Goal: Communication & Community: Participate in discussion

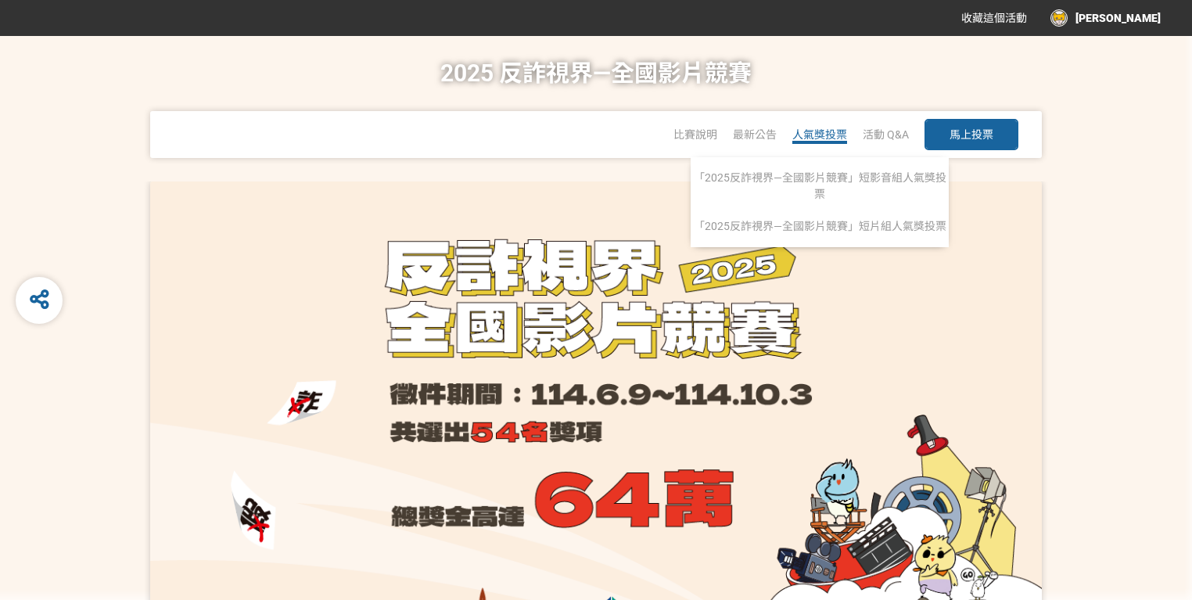
click at [799, 136] on span "人氣獎投票" at bounding box center [819, 134] width 55 height 13
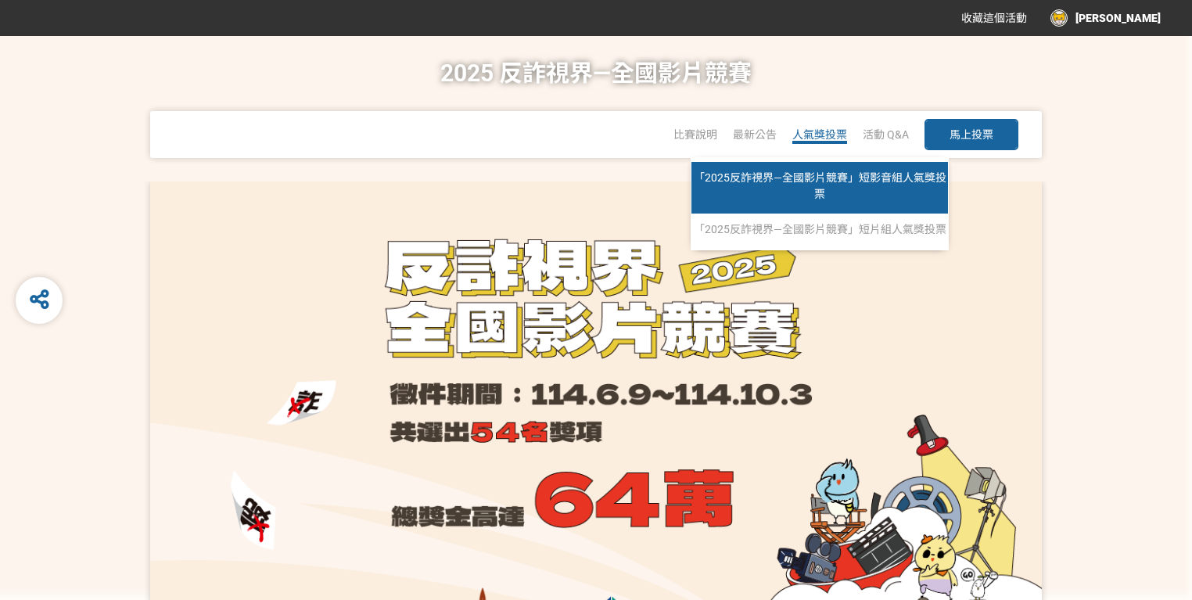
click at [820, 181] on span "「2025反詐視界—全國影片競賽」短影音組人氣獎投票" at bounding box center [820, 185] width 253 height 29
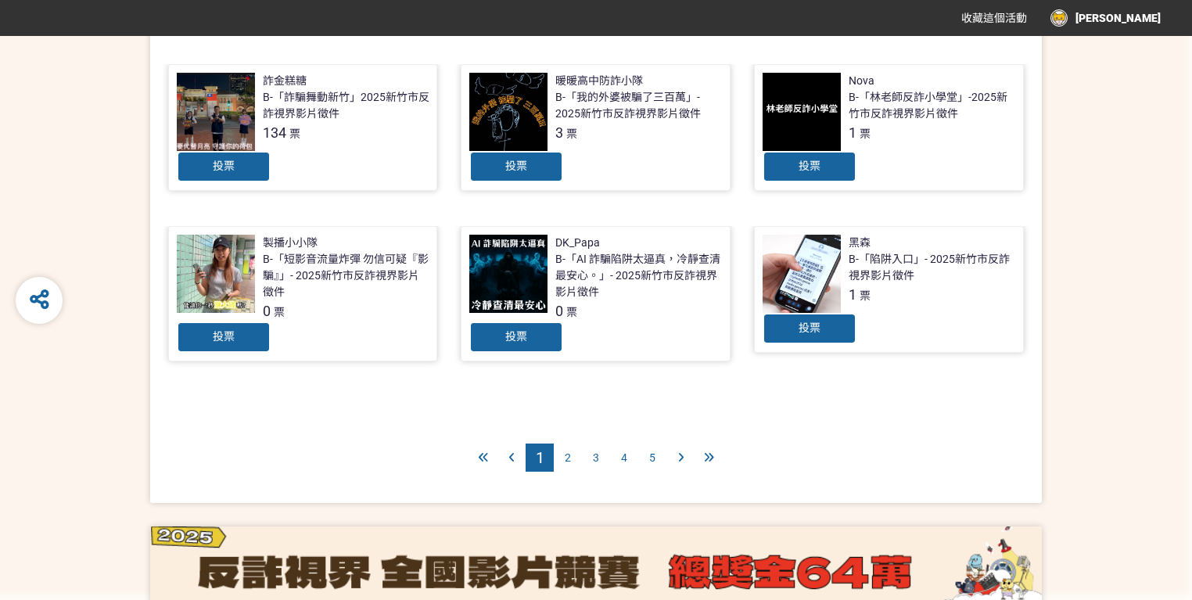
scroll to position [711, 0]
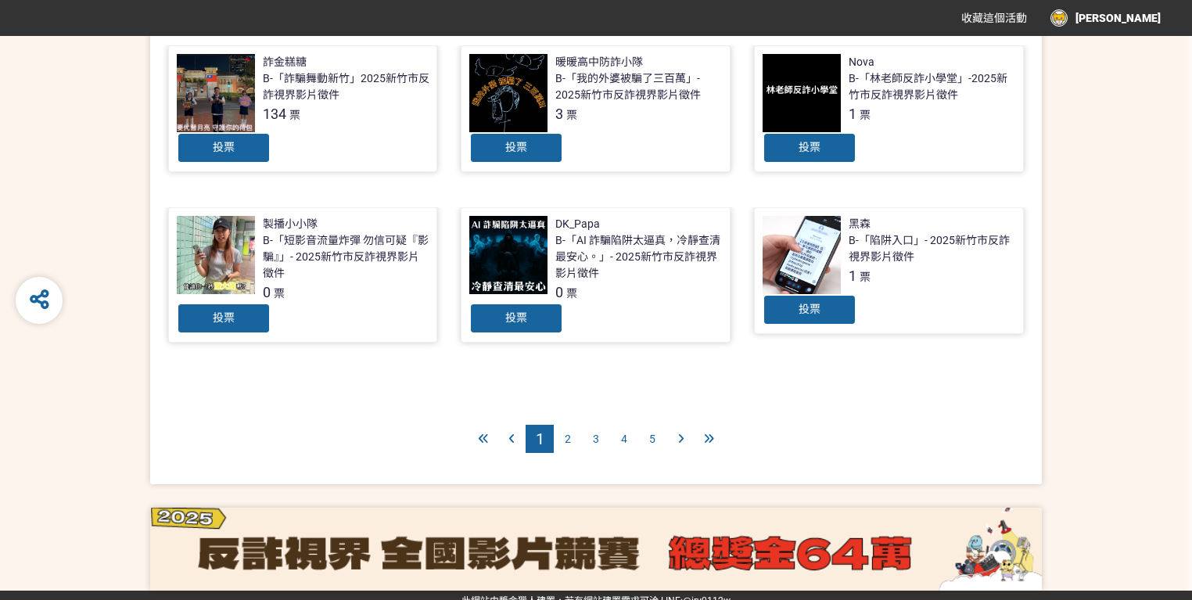
click at [570, 433] on span "2" at bounding box center [568, 439] width 6 height 13
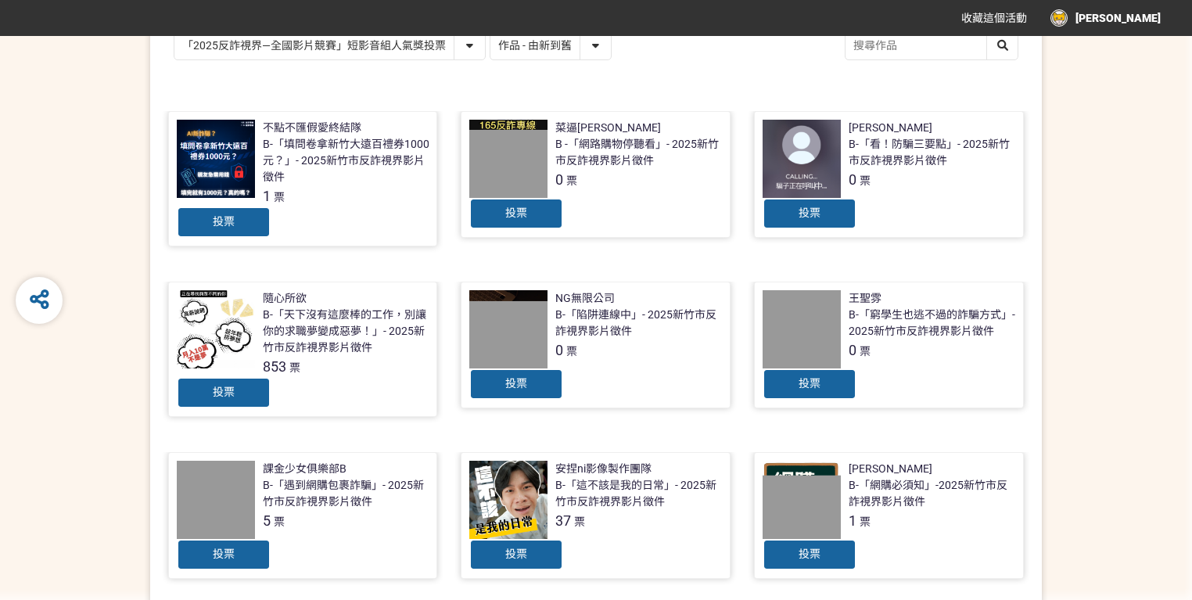
scroll to position [688, 0]
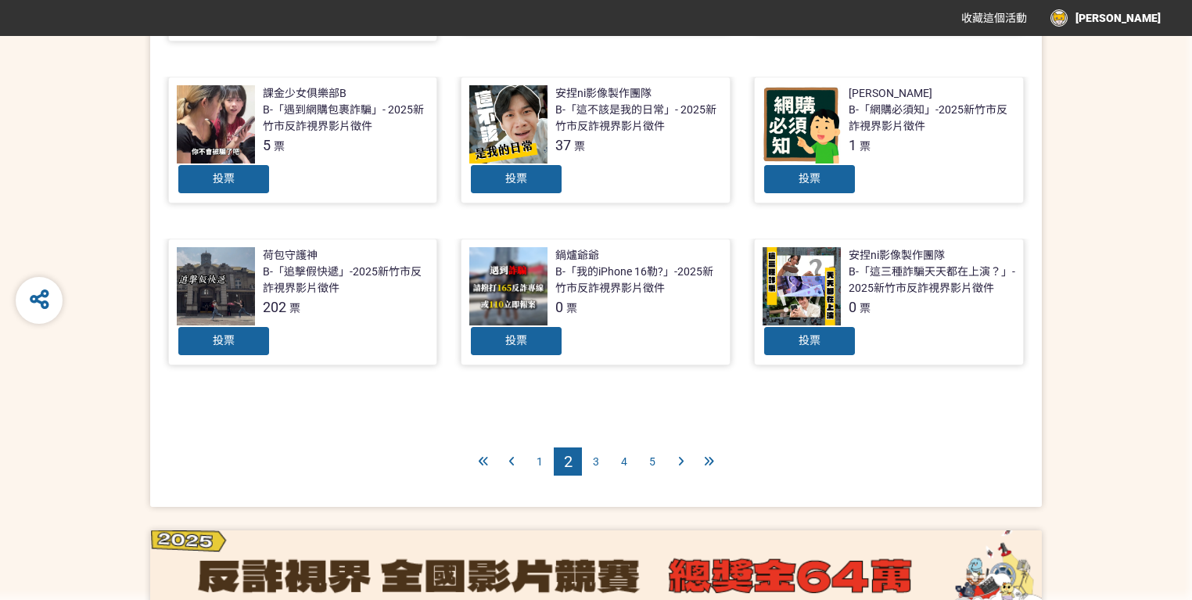
click at [594, 469] on div "3" at bounding box center [596, 461] width 28 height 28
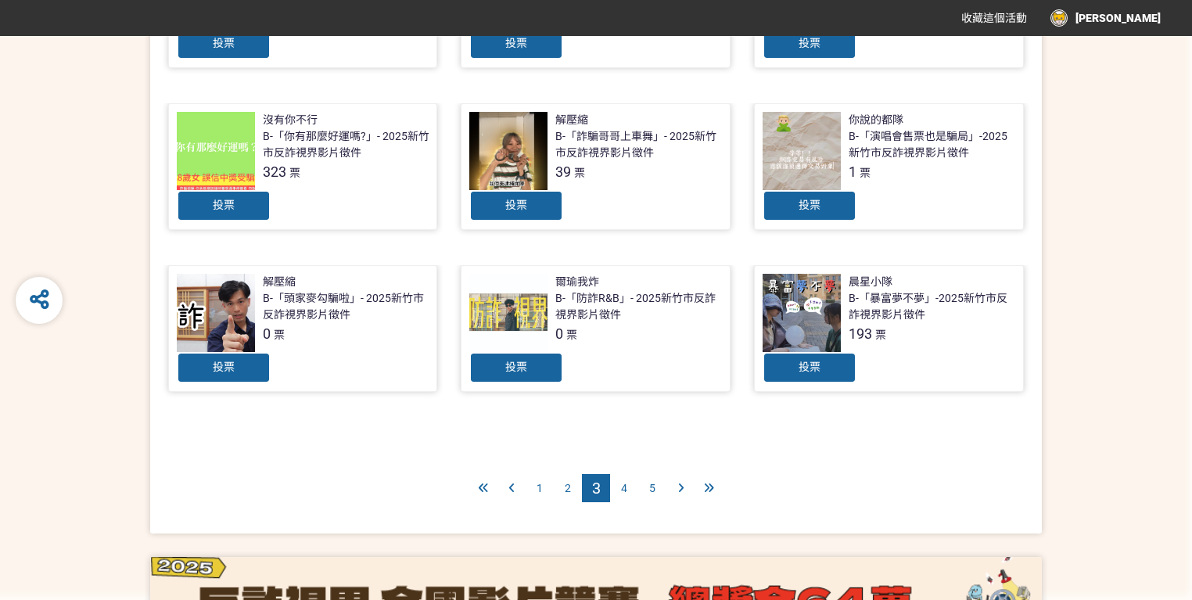
scroll to position [702, 0]
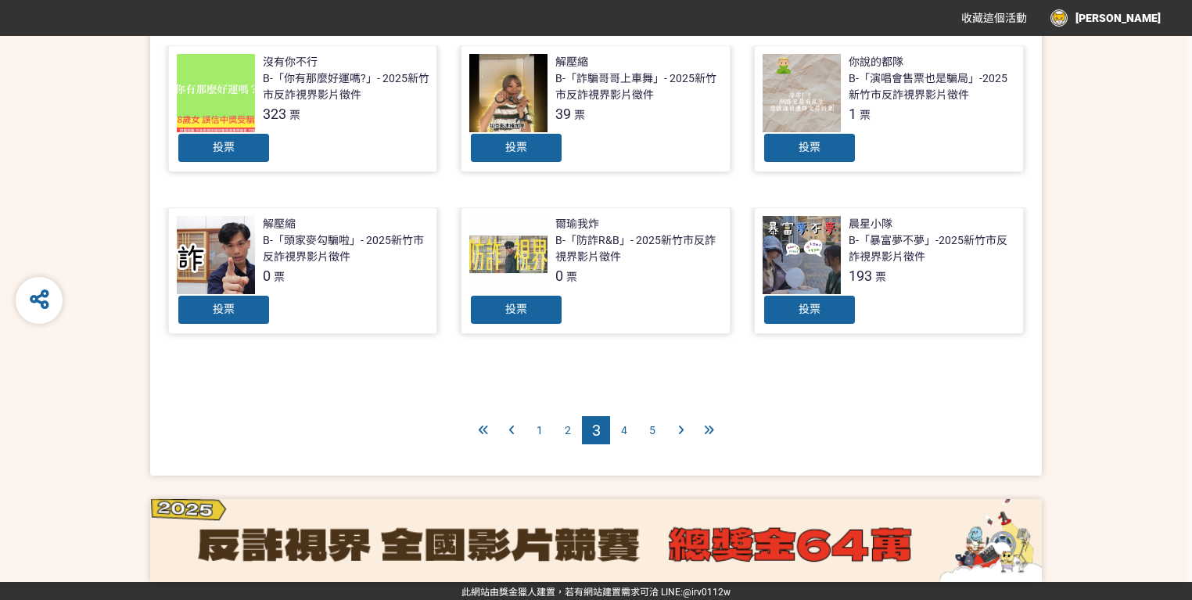
click at [627, 432] on div "4" at bounding box center [624, 430] width 28 height 28
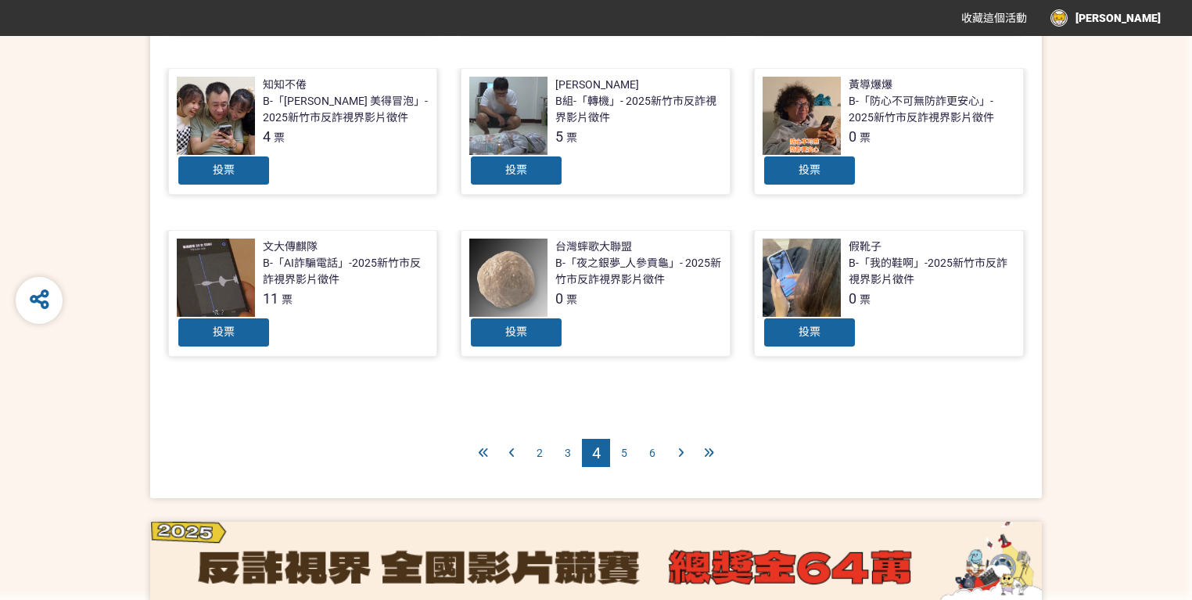
scroll to position [711, 0]
